Goal: Navigation & Orientation: Find specific page/section

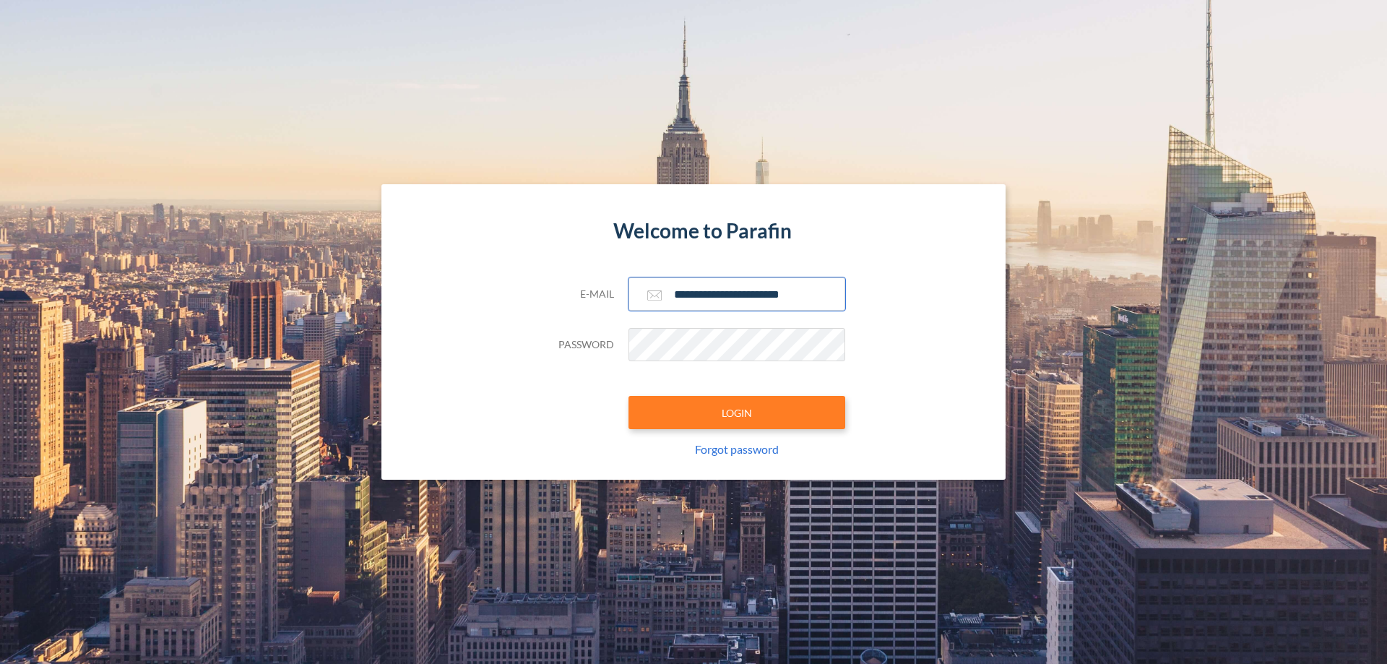
type input "**********"
click at [737, 413] on button "LOGIN" at bounding box center [737, 412] width 217 height 33
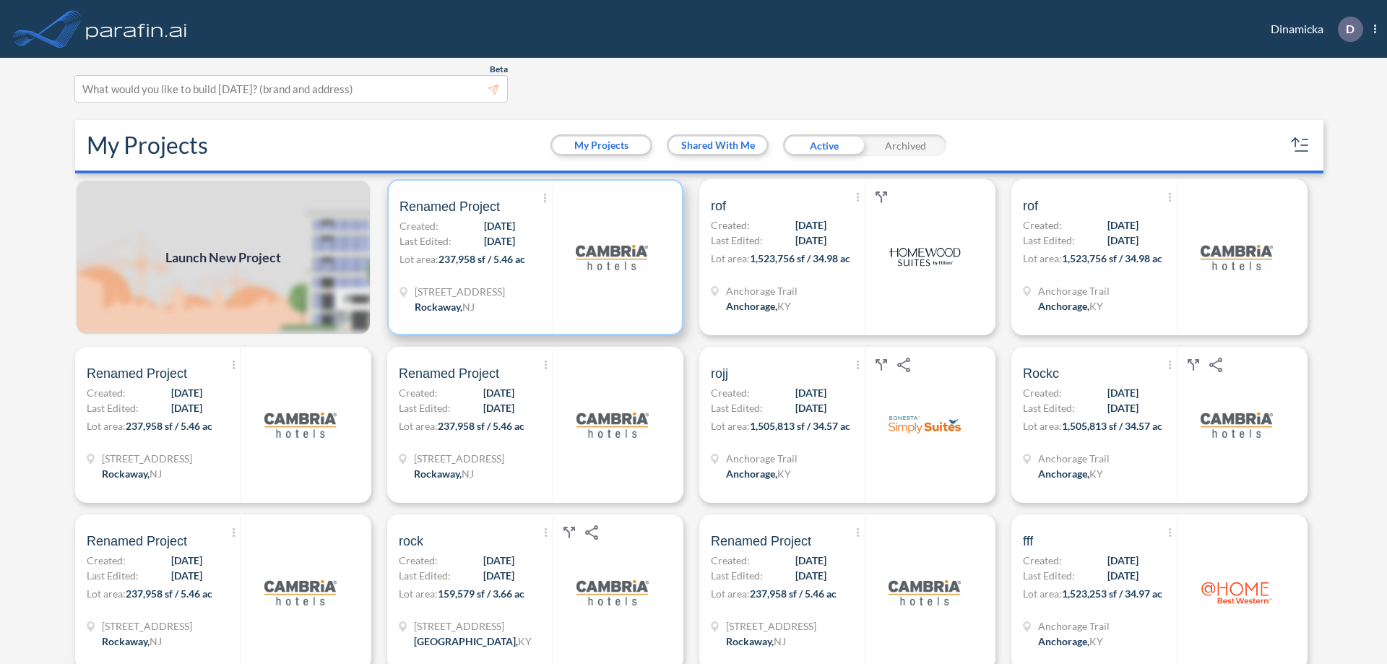
scroll to position [4, 0]
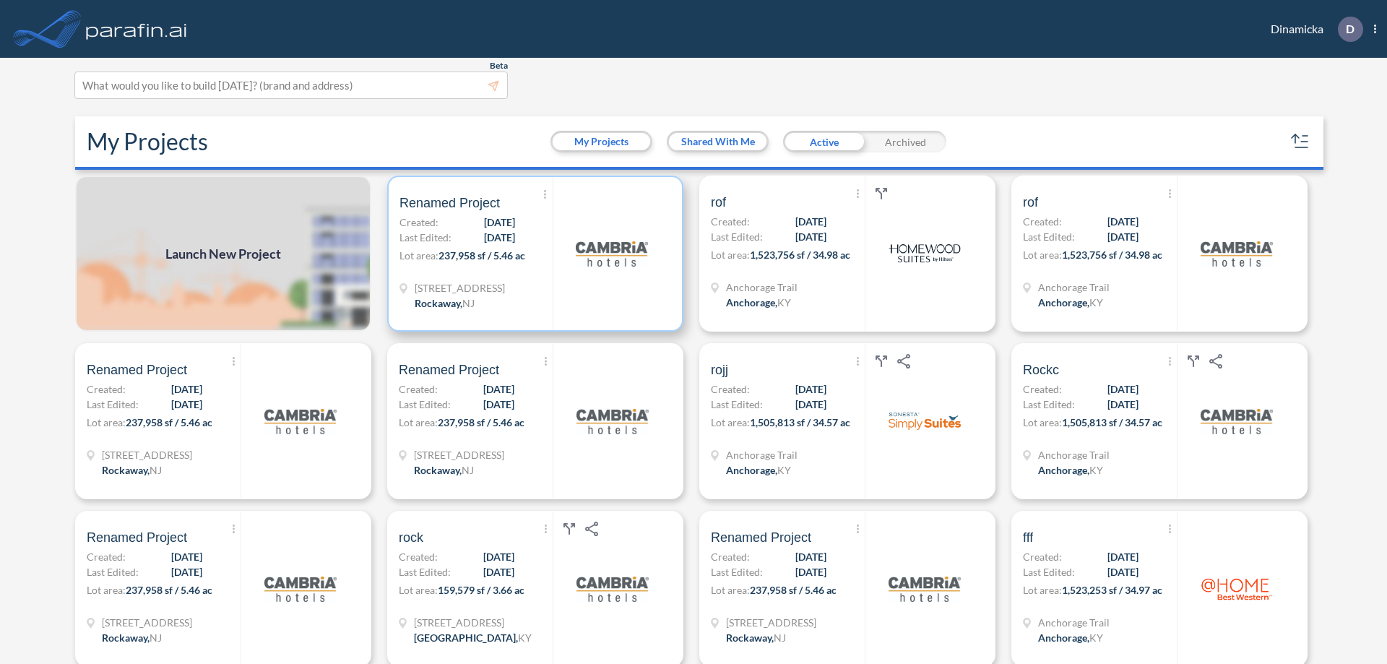
click at [532, 254] on p "Lot area: 237,958 sf / 5.46 ac" at bounding box center [476, 258] width 153 height 21
